Goal: Find specific page/section: Find specific page/section

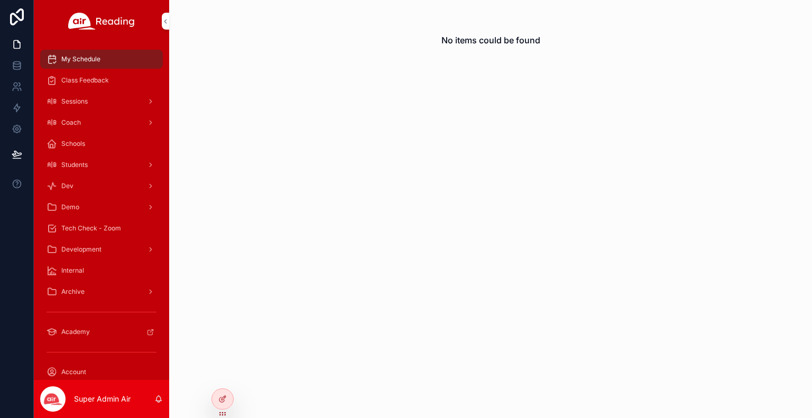
click at [108, 90] on div "Class Feedback" at bounding box center [101, 80] width 135 height 21
click at [117, 63] on div "My Schedule" at bounding box center [102, 59] width 110 height 17
click at [0, 0] on div at bounding box center [0, 0] width 0 height 0
click at [0, 0] on icon at bounding box center [0, 0] width 0 height 0
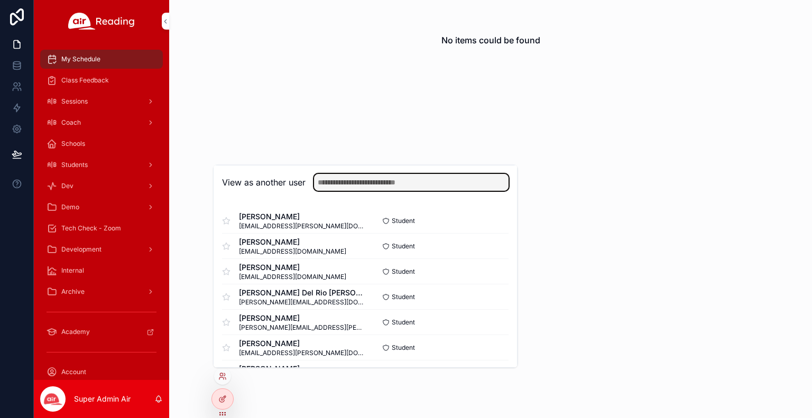
click at [361, 183] on input "text" at bounding box center [411, 182] width 194 height 17
type input "*******"
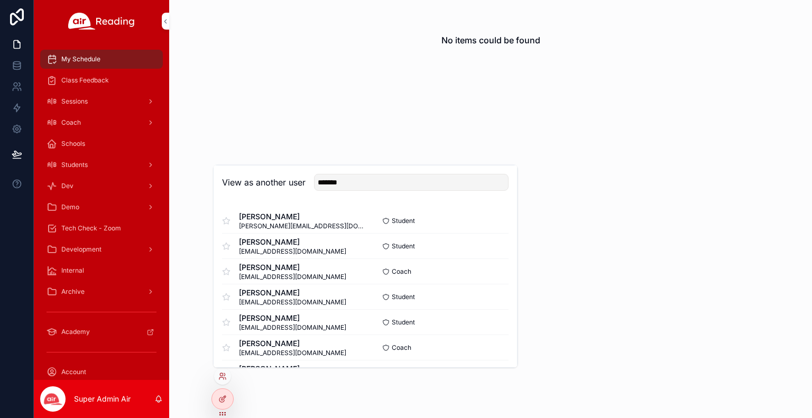
click at [0, 0] on button "Select" at bounding box center [0, 0] width 0 height 0
